Goal: Transaction & Acquisition: Purchase product/service

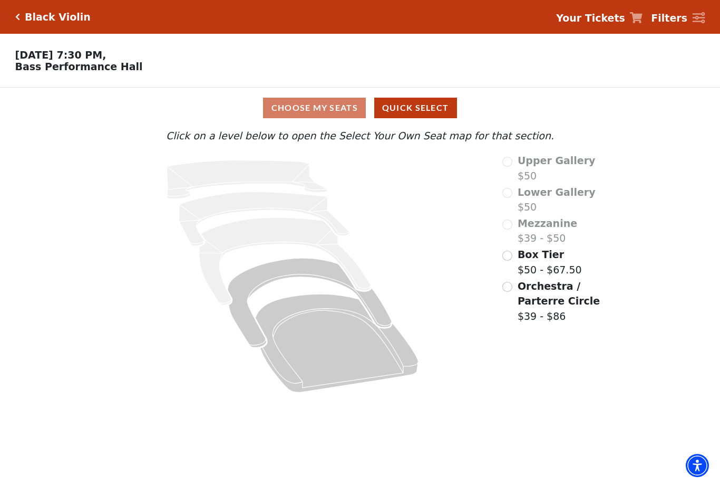
click at [508, 288] on input "Orchestra / Parterre Circle$39 - $86\a" at bounding box center [508, 287] width 10 height 10
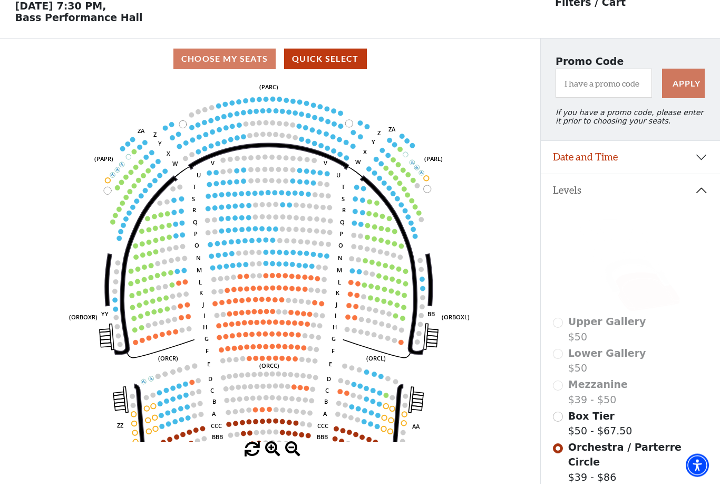
scroll to position [49, 0]
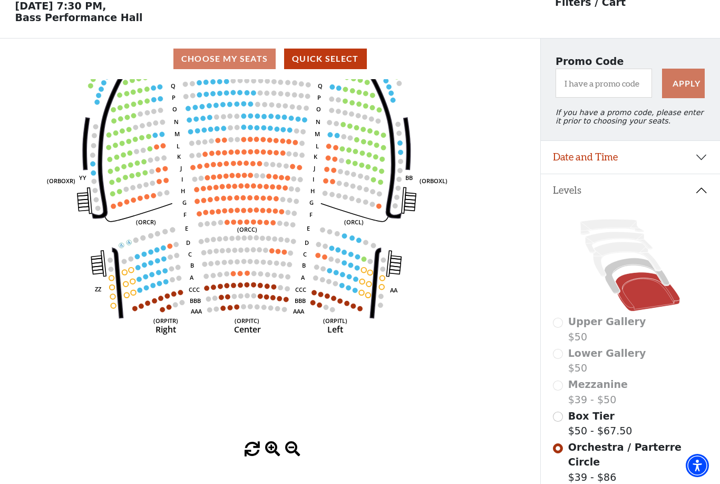
click at [225, 311] on circle at bounding box center [223, 307] width 5 height 5
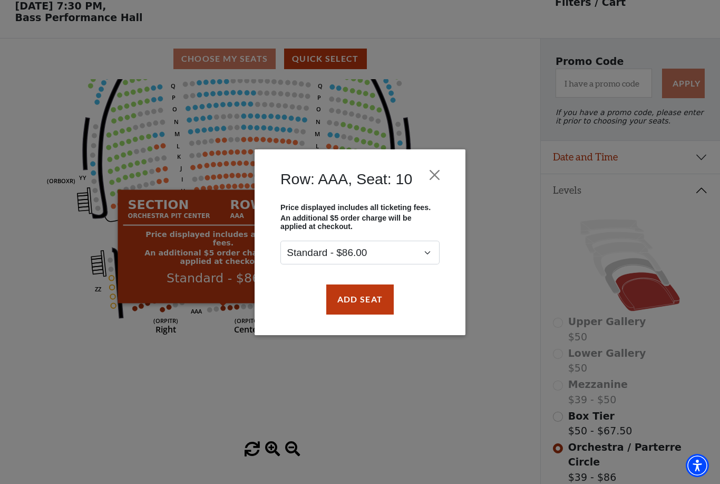
click at [358, 306] on button "Add Seat" at bounding box center [359, 299] width 67 height 30
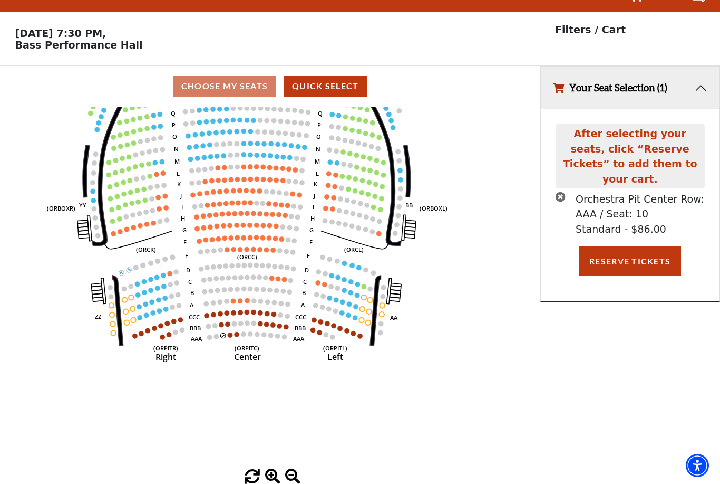
click at [570, 66] on button "Your Seat Selection (1)" at bounding box center [630, 87] width 179 height 43
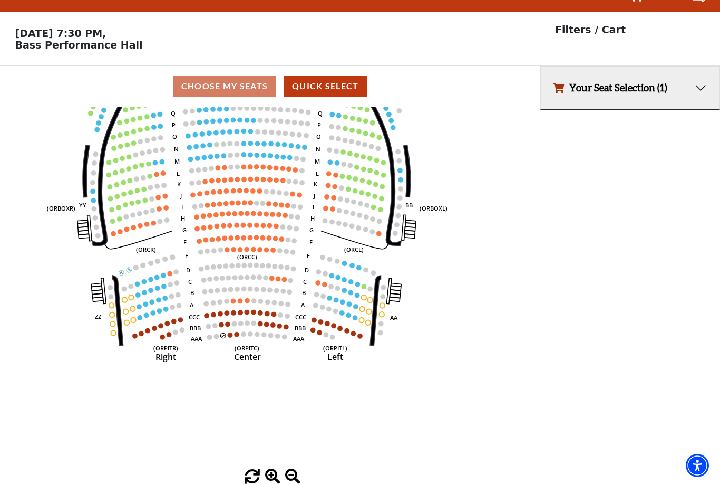
click at [561, 83] on icon "button" at bounding box center [558, 88] width 11 height 10
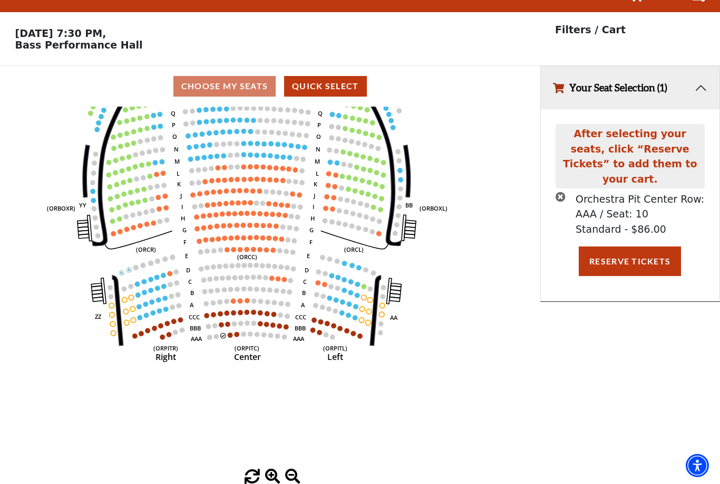
click at [585, 124] on div "After selecting your seats, click “Reserve Tickets” to add them to your cart." at bounding box center [630, 156] width 149 height 64
click at [112, 285] on circle at bounding box center [110, 287] width 5 height 5
click at [112, 312] on circle at bounding box center [112, 314] width 5 height 5
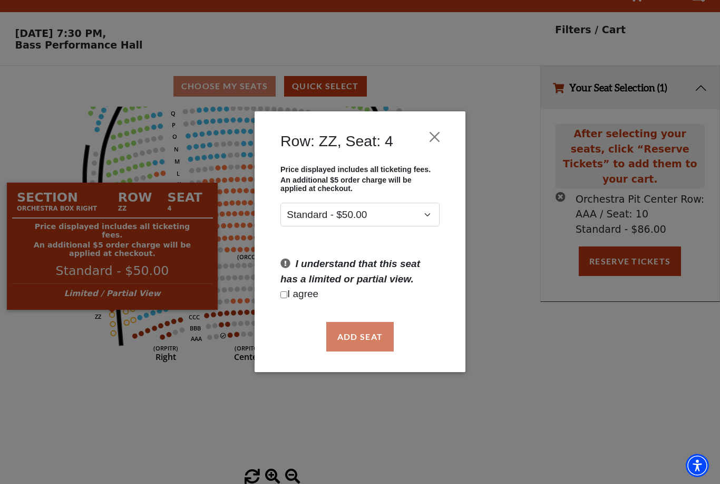
click at [428, 137] on button "Close" at bounding box center [435, 137] width 20 height 20
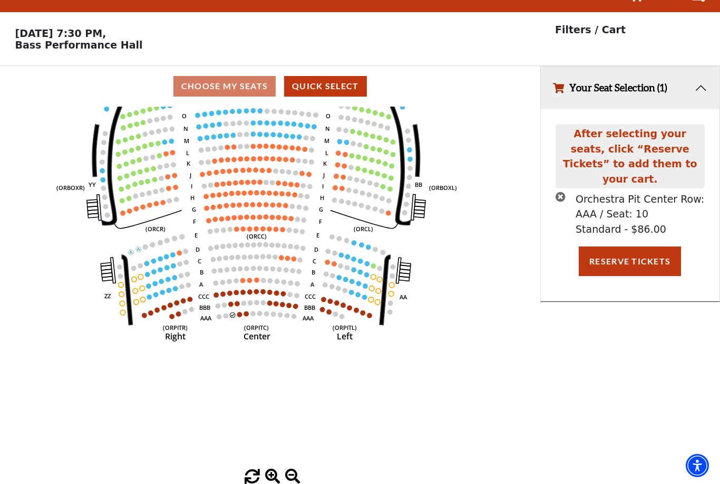
click at [289, 303] on circle at bounding box center [289, 305] width 5 height 5
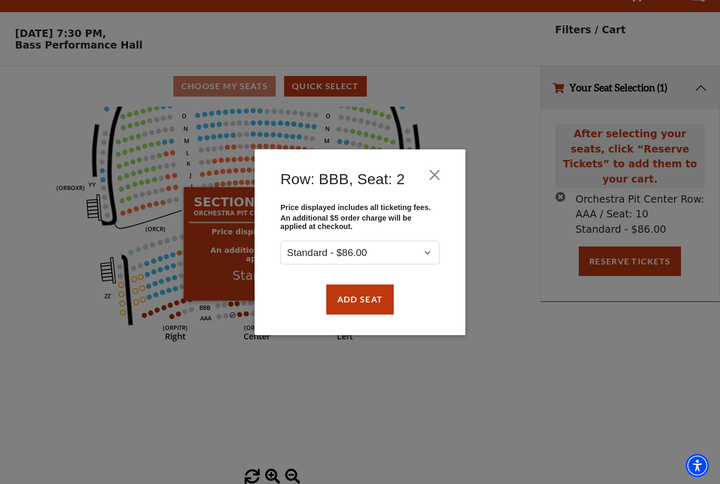
click at [430, 167] on button "Close" at bounding box center [435, 175] width 20 height 20
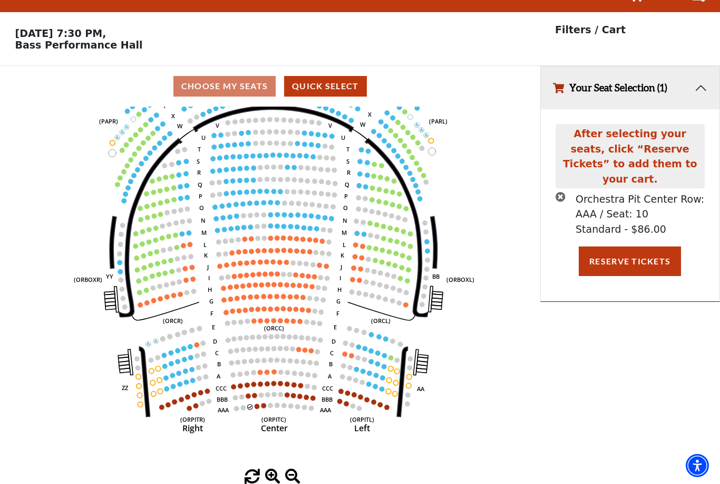
click at [201, 76] on div "Choose My Seats Quick Select" at bounding box center [270, 86] width 540 height 21
click at [216, 76] on div "Choose My Seats Quick Select" at bounding box center [270, 86] width 540 height 21
click at [306, 76] on button "Quick Select" at bounding box center [325, 86] width 83 height 21
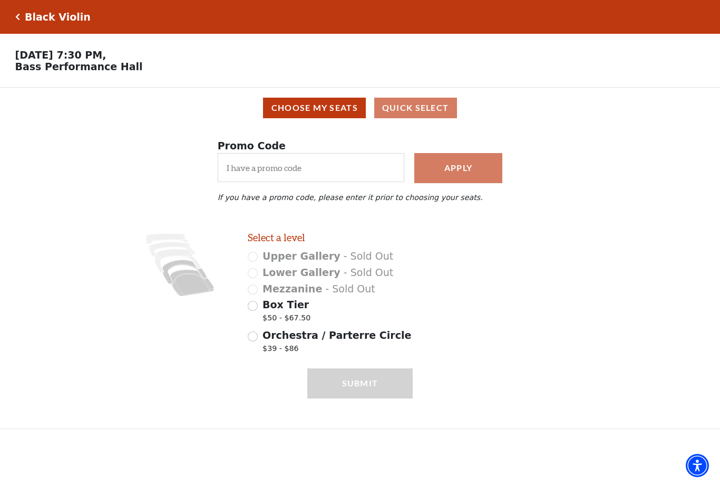
click at [254, 311] on input "Box Tier $50 - $67.50" at bounding box center [253, 306] width 10 height 10
radio input "true"
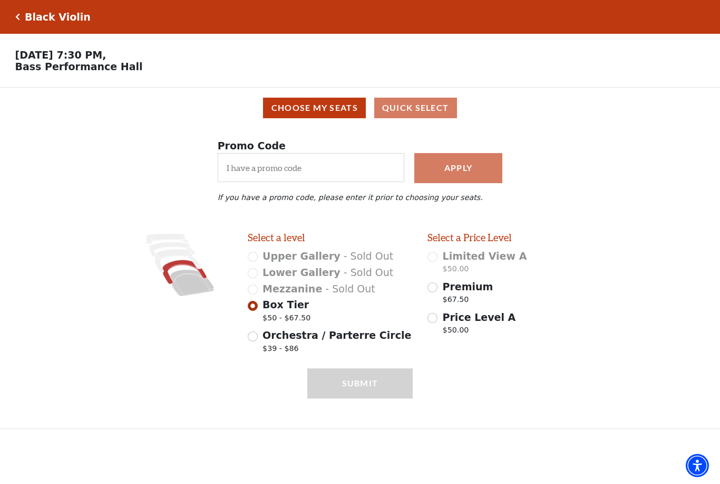
click at [431, 292] on input "Premium $67.50" at bounding box center [433, 287] width 10 height 10
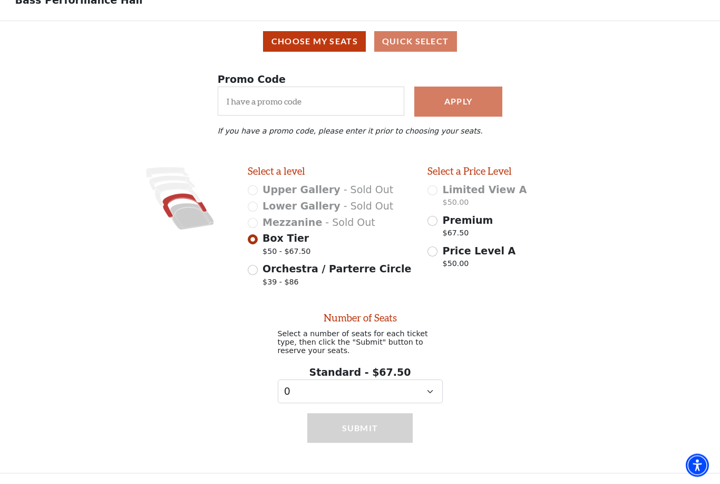
scroll to position [70, 0]
click at [432, 223] on input "Premium $67.50" at bounding box center [433, 221] width 10 height 10
radio input "true"
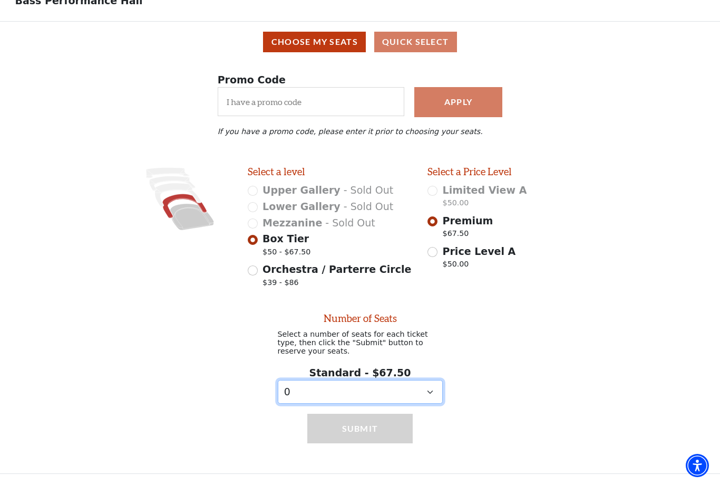
click at [422, 402] on select "0 1 2 3 4 5 6 7 8 9" at bounding box center [360, 392] width 165 height 24
select select "2"
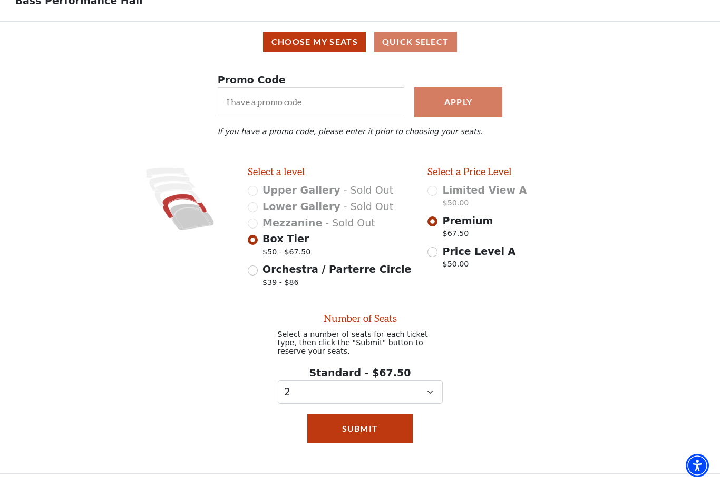
click at [329, 429] on button "Submit" at bounding box center [359, 428] width 105 height 30
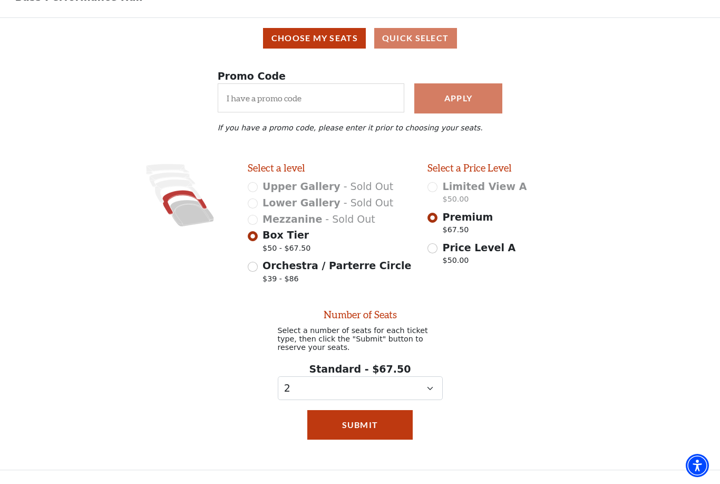
click at [253, 269] on input "Orchestra / Parterre Circle $39 - $86" at bounding box center [253, 267] width 10 height 10
radio input "true"
radio input "false"
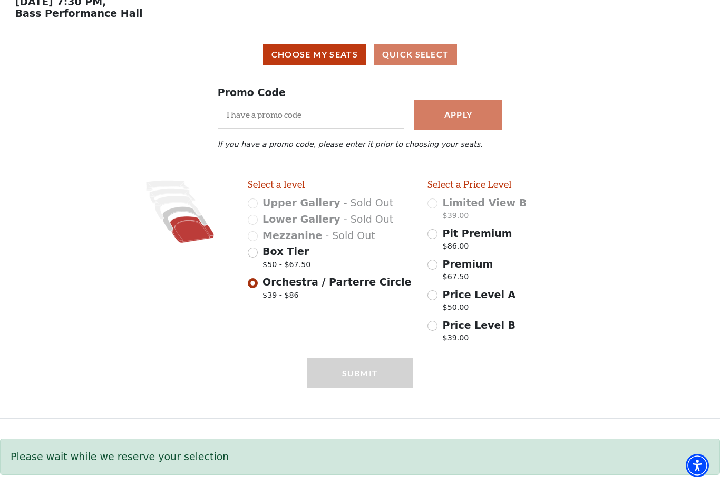
click at [250, 263] on div "Box Tier $50 - $67.50" at bounding box center [330, 259] width 165 height 30
click at [250, 257] on input "Box Tier $50 - $67.50" at bounding box center [253, 252] width 10 height 10
radio input "true"
